Goal: Task Accomplishment & Management: Manage account settings

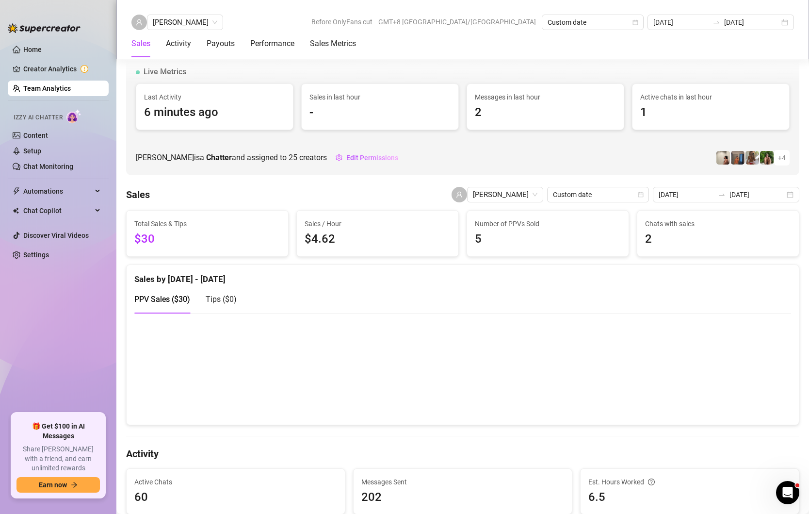
scroll to position [1137, 0]
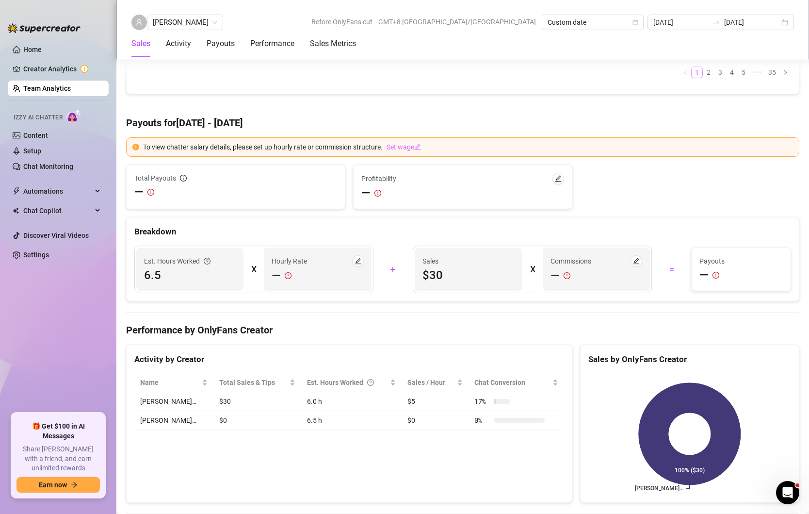
click at [48, 89] on link "Team Analytics" at bounding box center [47, 88] width 48 height 8
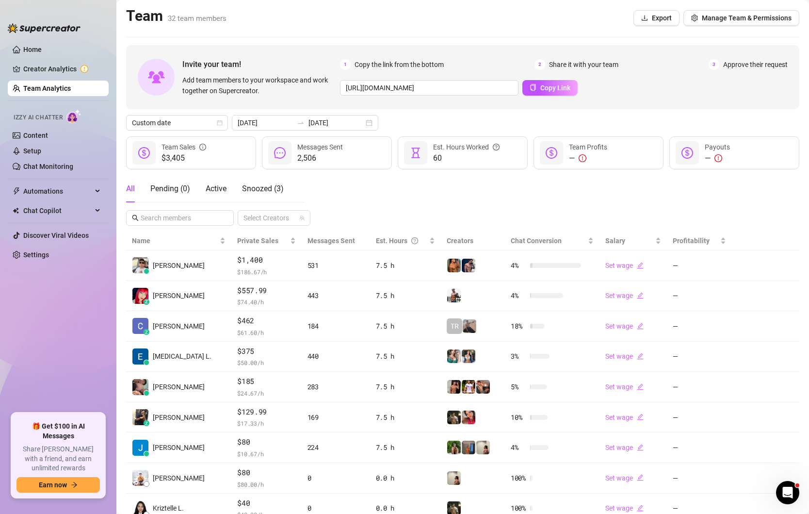
drag, startPoint x: 719, startPoint y: 19, endPoint x: 684, endPoint y: 4, distance: 38.2
click at [719, 19] on span "Manage Team & Permissions" at bounding box center [747, 18] width 90 height 8
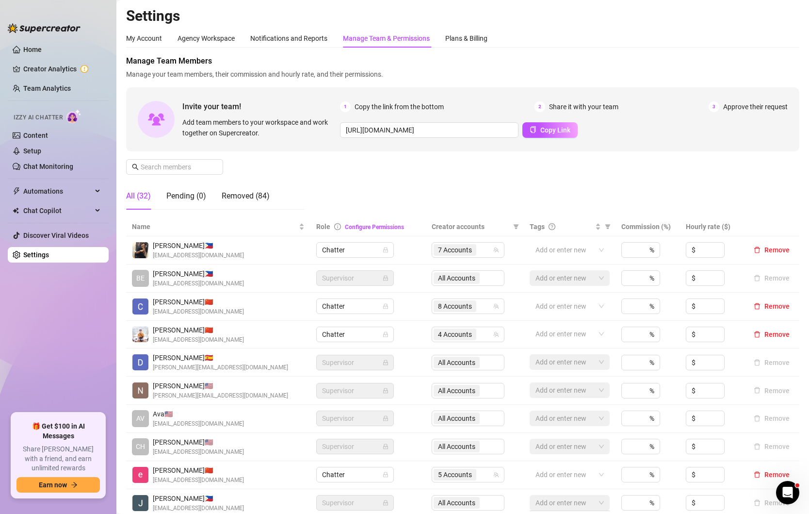
scroll to position [121, 0]
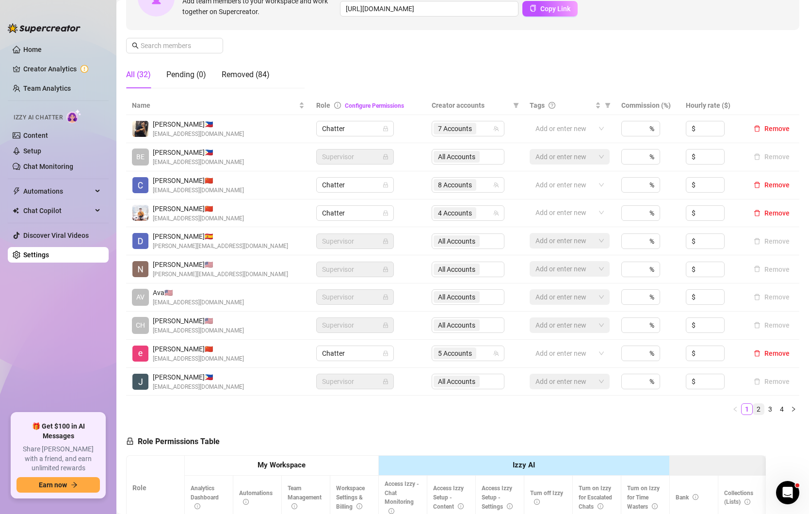
click at [758, 404] on link "2" at bounding box center [758, 409] width 11 height 11
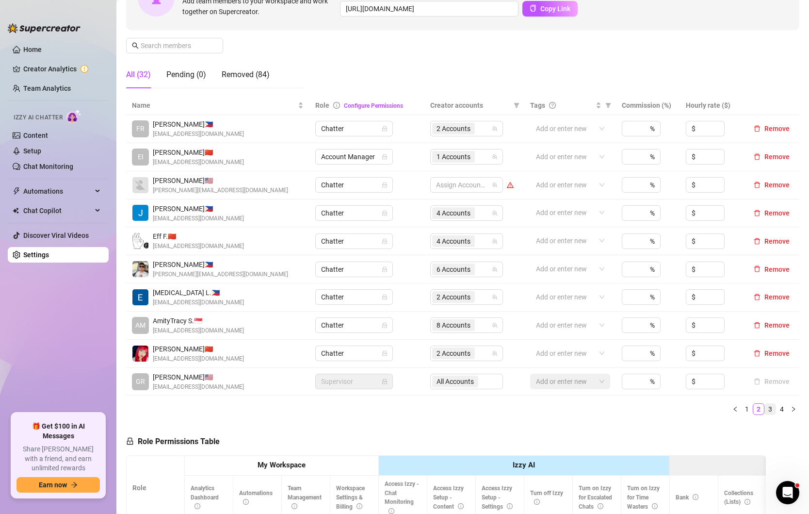
click at [771, 406] on link "3" at bounding box center [770, 409] width 11 height 11
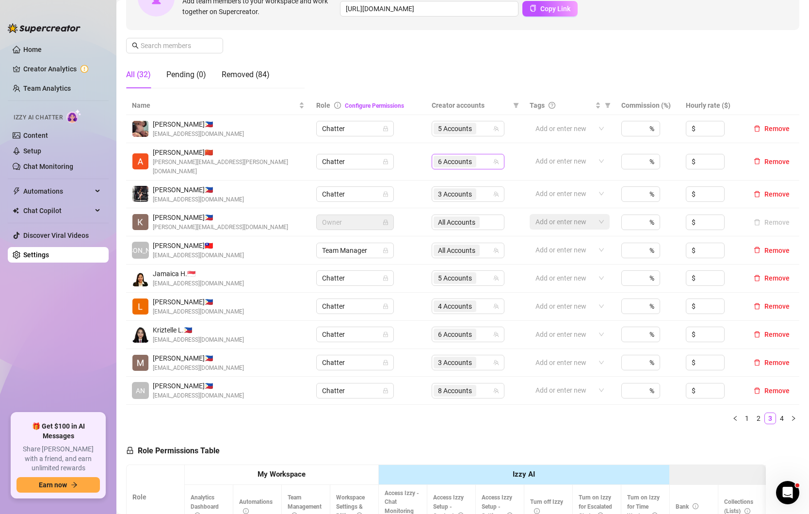
click at [447, 158] on span "6 Accounts" at bounding box center [455, 161] width 34 height 11
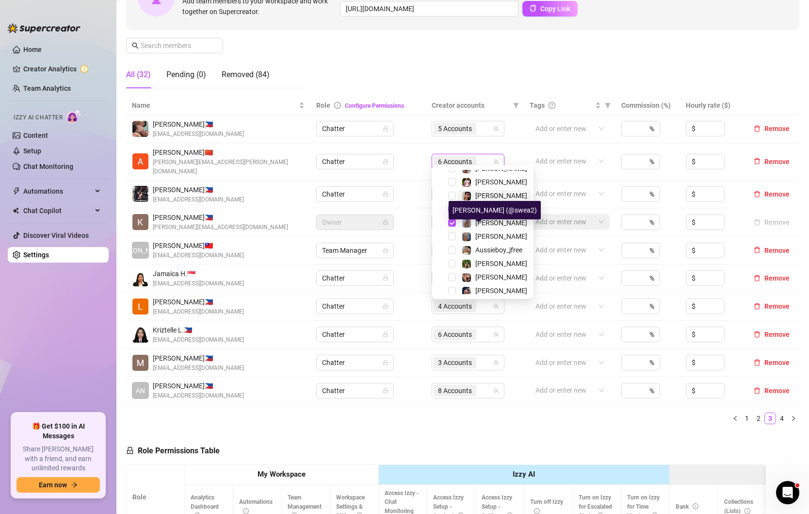
scroll to position [117, 0]
click at [450, 262] on span "Select tree node" at bounding box center [452, 263] width 8 height 8
click at [452, 273] on span "Select tree node" at bounding box center [452, 276] width 8 height 8
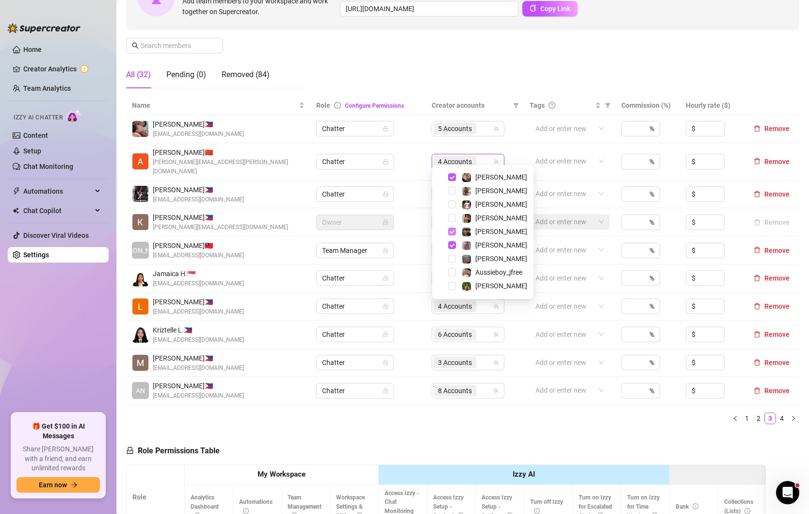
click at [451, 234] on span "Select tree node" at bounding box center [452, 232] width 8 height 8
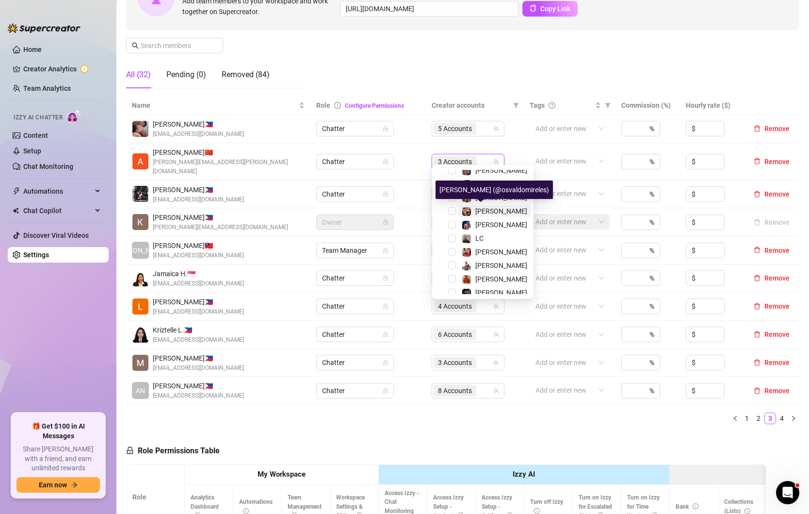
click at [486, 210] on span "[PERSON_NAME]" at bounding box center [501, 211] width 52 height 8
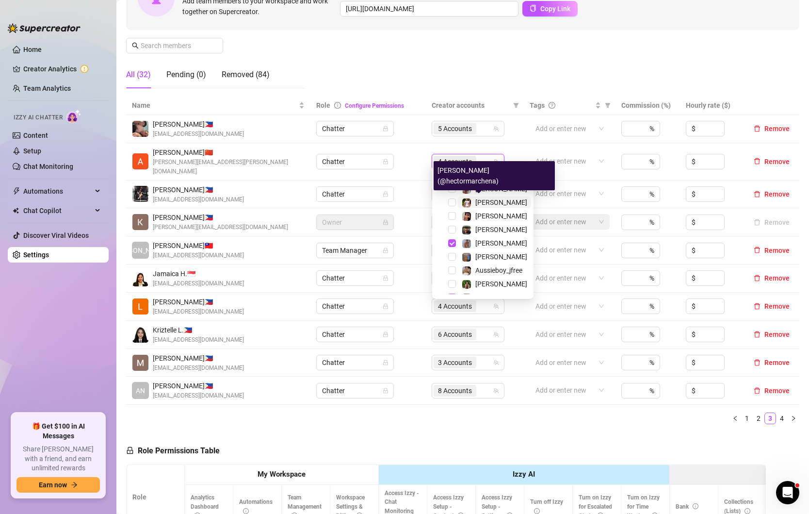
click at [489, 202] on span "[PERSON_NAME]" at bounding box center [501, 202] width 52 height 8
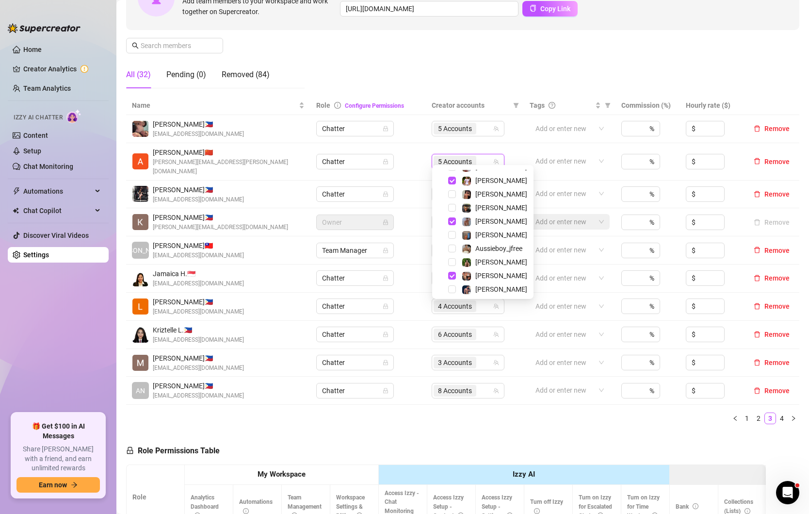
scroll to position [45, 0]
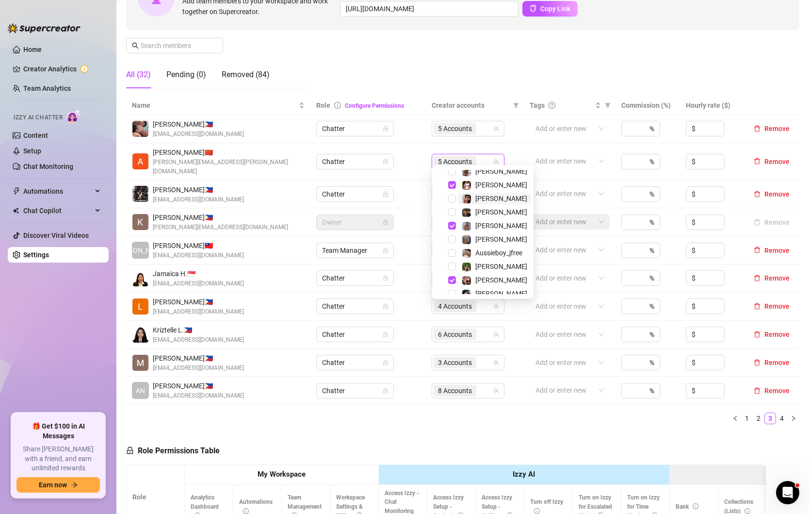
click at [497, 196] on span "[PERSON_NAME]" at bounding box center [494, 199] width 73 height 12
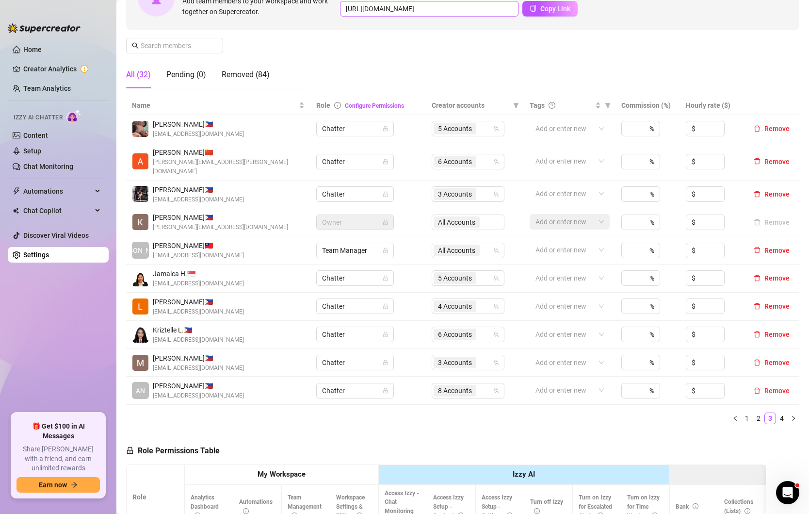
scroll to position [121, 0]
